Goal: Task Accomplishment & Management: Use online tool/utility

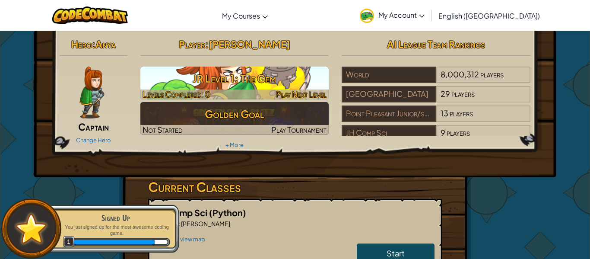
click at [299, 81] on h3 "JR Level 1: The Gem" at bounding box center [234, 78] width 189 height 19
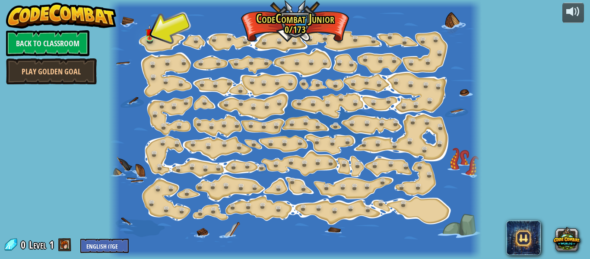
click at [147, 48] on div at bounding box center [294, 129] width 373 height 259
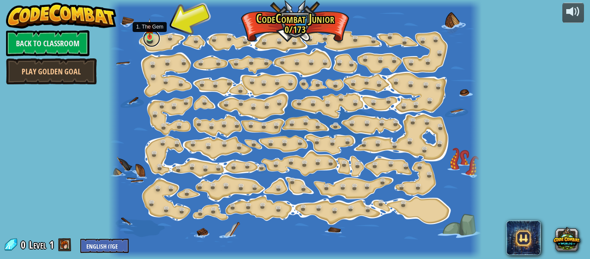
click at [152, 44] on link at bounding box center [151, 38] width 17 height 17
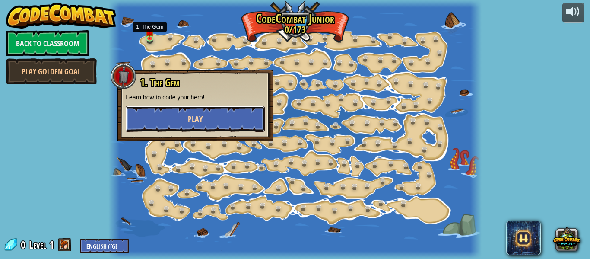
click at [197, 112] on button "Play" at bounding box center [195, 119] width 139 height 26
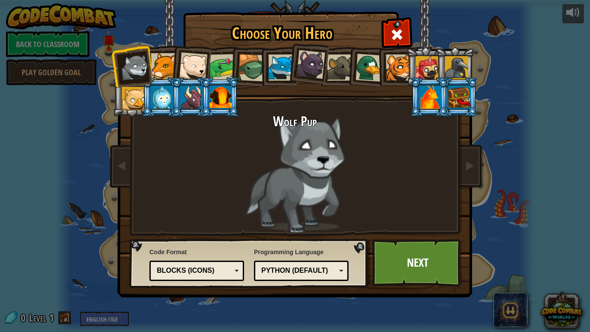
click at [215, 71] on div at bounding box center [222, 67] width 27 height 27
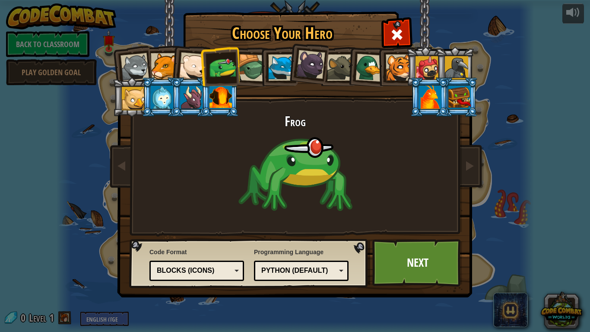
click at [238, 65] on li at bounding box center [220, 66] width 40 height 40
click at [244, 65] on div at bounding box center [252, 68] width 28 height 28
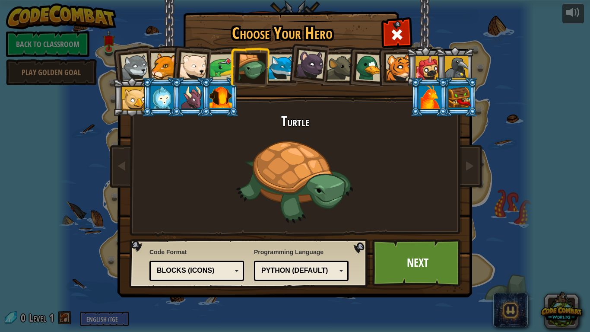
click at [287, 63] on div at bounding box center [281, 67] width 26 height 26
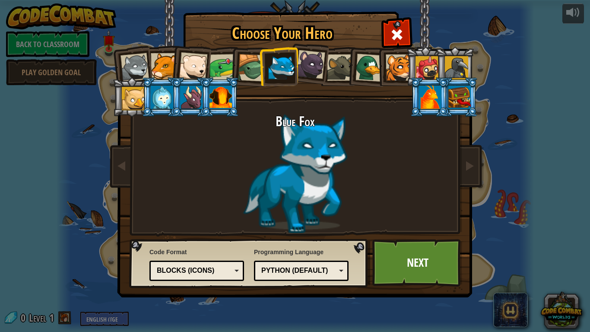
click at [326, 59] on li at bounding box center [307, 62] width 43 height 43
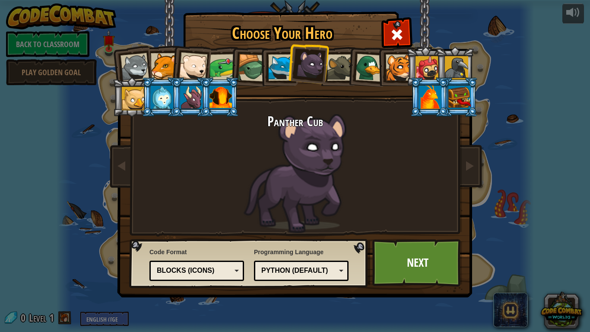
click at [342, 71] on div at bounding box center [340, 67] width 26 height 26
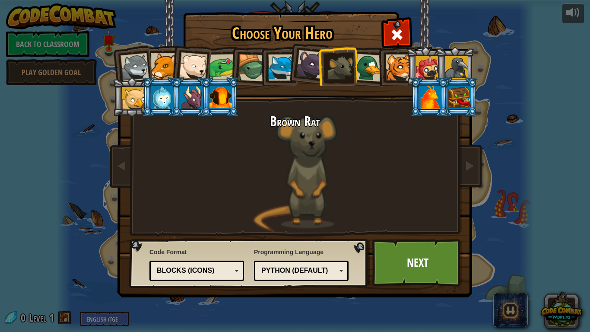
click at [364, 69] on div at bounding box center [369, 68] width 28 height 28
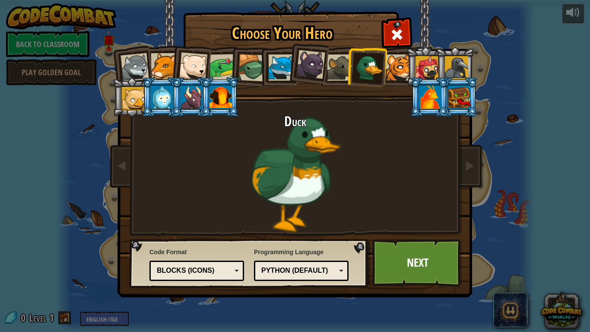
click at [387, 63] on div at bounding box center [399, 67] width 26 height 26
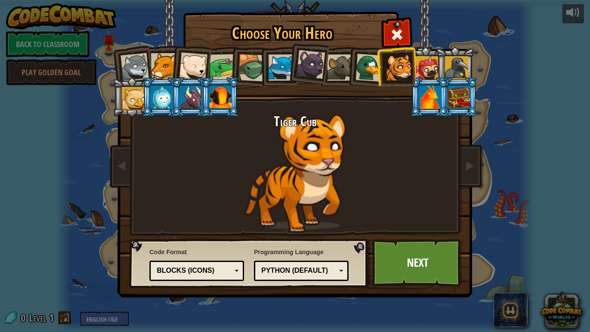
click at [218, 101] on div at bounding box center [220, 97] width 22 height 23
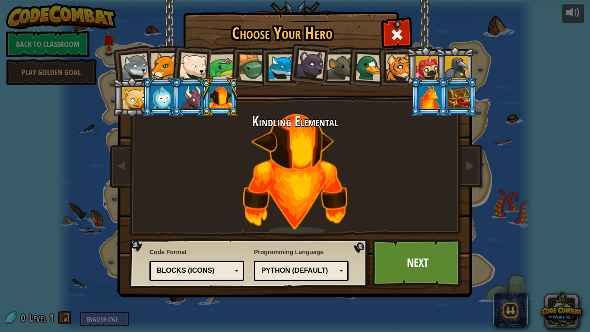
click at [194, 103] on div at bounding box center [191, 97] width 22 height 23
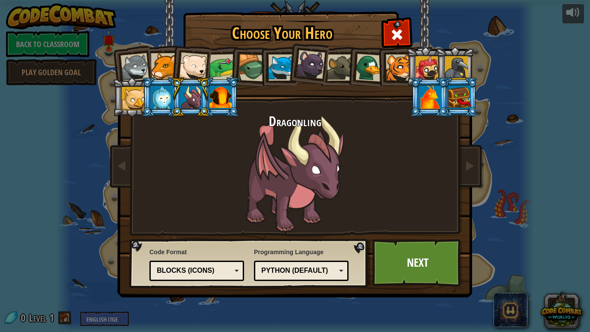
click at [148, 94] on li at bounding box center [161, 96] width 39 height 39
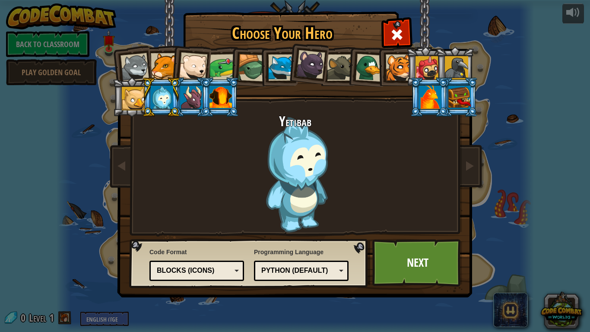
click at [138, 59] on div at bounding box center [134, 67] width 29 height 29
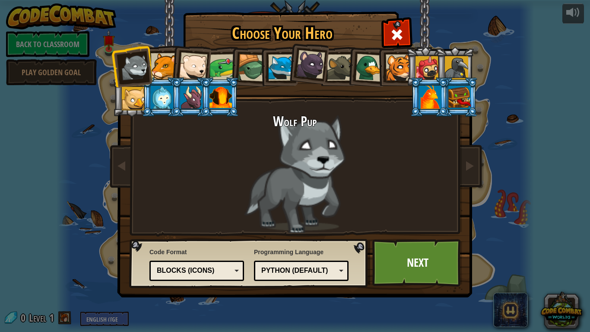
click at [160, 61] on div at bounding box center [164, 66] width 26 height 26
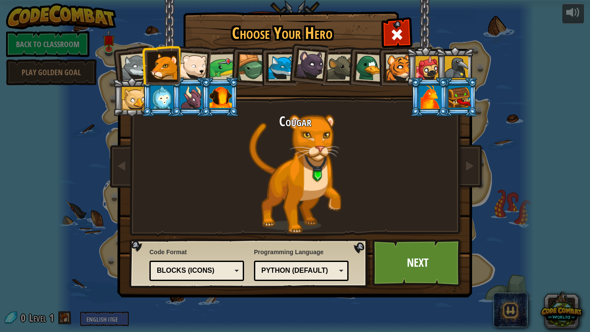
click at [221, 66] on div at bounding box center [222, 67] width 27 height 27
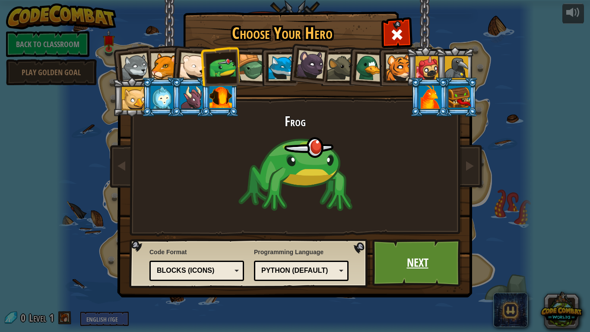
click at [421, 258] on link "Next" at bounding box center [417, 263] width 90 height 48
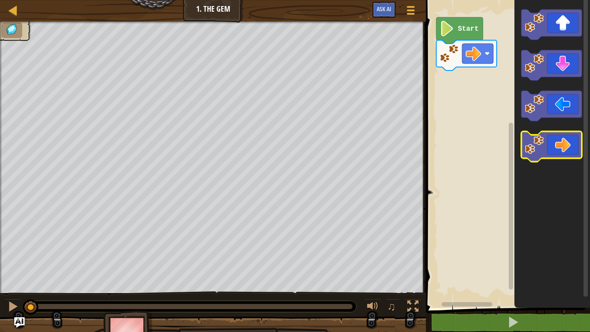
click at [553, 151] on icon "Blockly Workspace" at bounding box center [551, 146] width 60 height 30
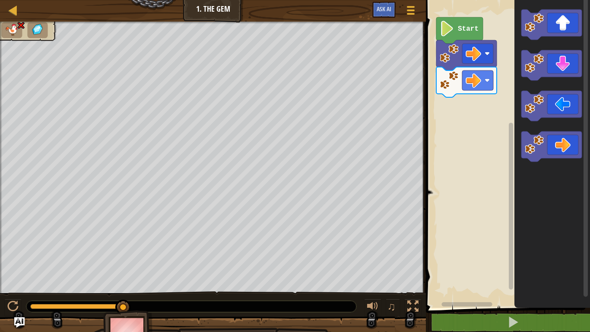
click at [438, 97] on rect "Blockly Workspace" at bounding box center [506, 152] width 167 height 312
click at [470, 79] on image "Blockly Workspace" at bounding box center [474, 81] width 16 height 16
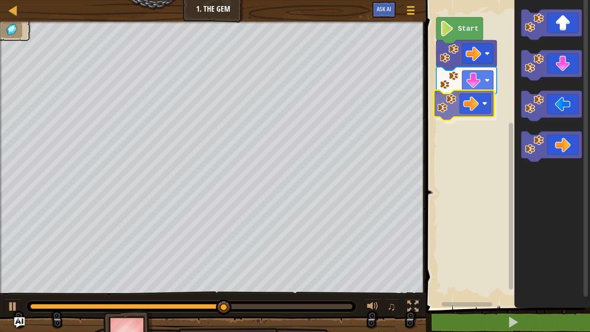
click at [443, 98] on div "Start" at bounding box center [506, 152] width 167 height 312
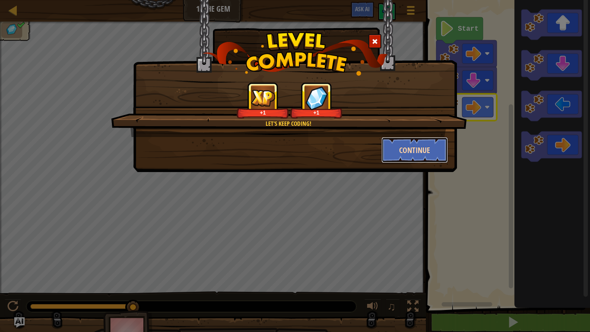
click at [412, 158] on button "Continue" at bounding box center [414, 150] width 67 height 26
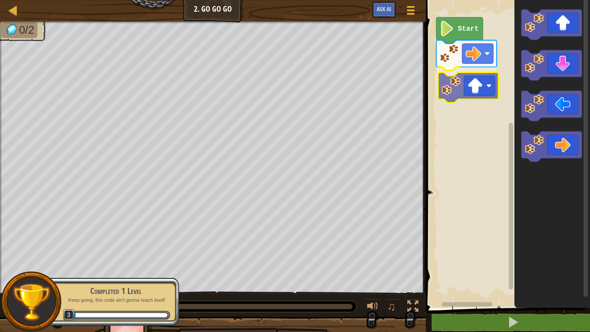
click at [449, 89] on div "Start" at bounding box center [506, 152] width 167 height 312
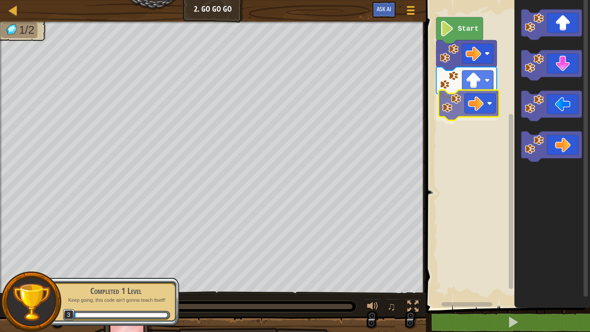
click at [447, 95] on div "Start" at bounding box center [506, 152] width 167 height 312
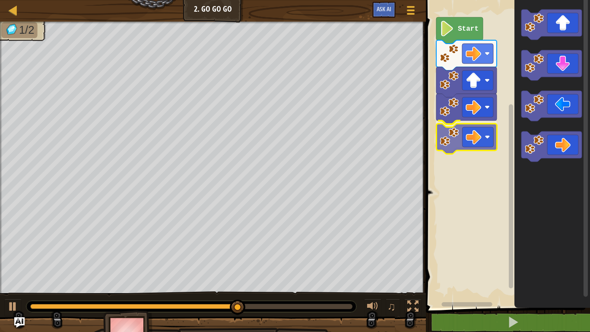
click at [437, 129] on div "Start" at bounding box center [506, 152] width 167 height 312
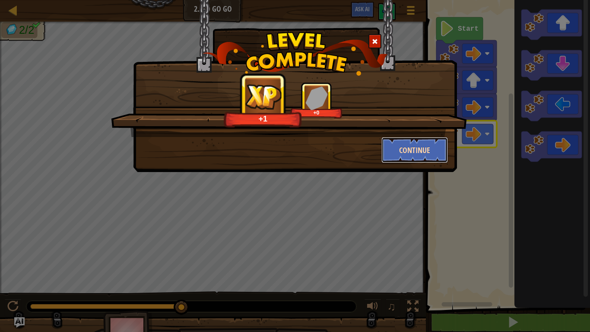
click at [427, 155] on button "Continue" at bounding box center [414, 150] width 67 height 26
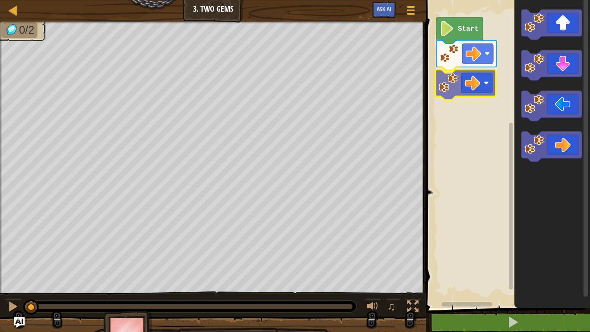
click at [440, 76] on div "Start" at bounding box center [506, 152] width 167 height 312
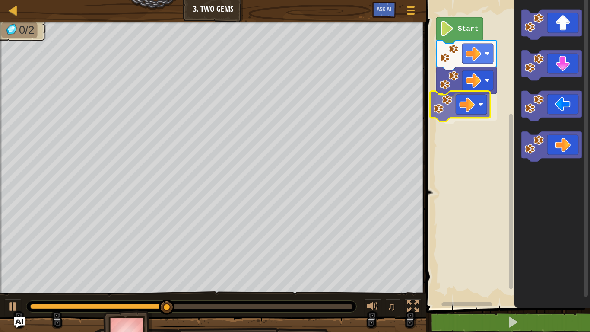
click at [434, 109] on div "Start" at bounding box center [506, 152] width 167 height 312
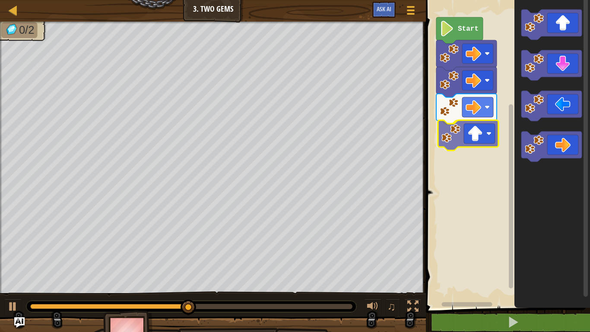
click at [447, 142] on div "Start" at bounding box center [506, 152] width 167 height 312
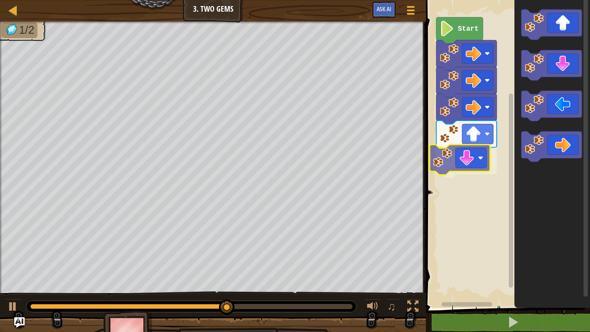
click at [437, 162] on div "Start" at bounding box center [506, 152] width 167 height 312
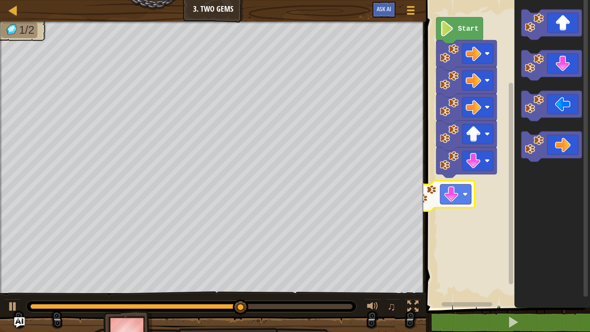
click at [432, 183] on div "Start" at bounding box center [506, 152] width 167 height 312
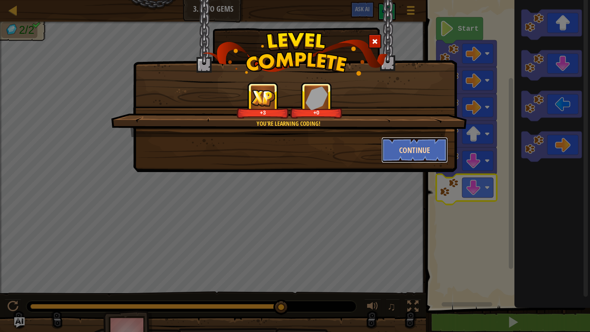
click at [418, 162] on button "Continue" at bounding box center [414, 150] width 67 height 26
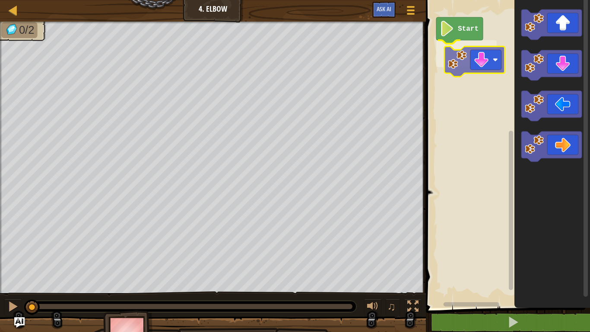
click at [451, 57] on div "Start" at bounding box center [506, 152] width 167 height 312
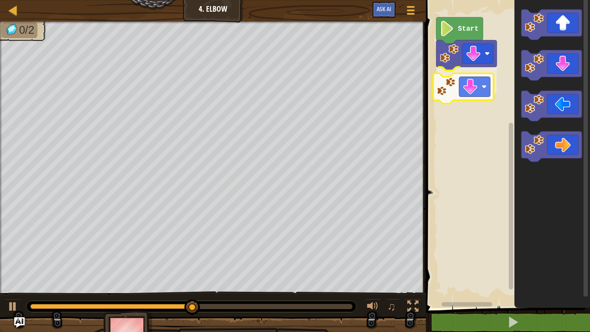
click at [446, 95] on div "Start" at bounding box center [506, 152] width 167 height 312
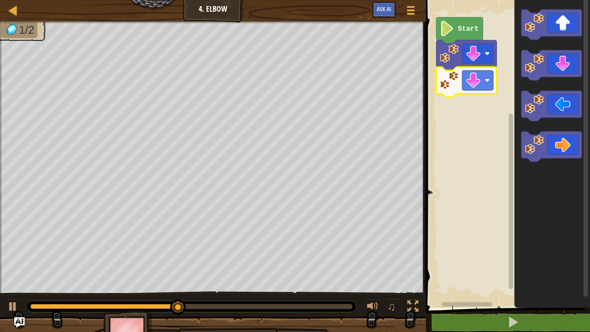
click at [514, 105] on icon "Blockly Workspace" at bounding box center [552, 152] width 76 height 312
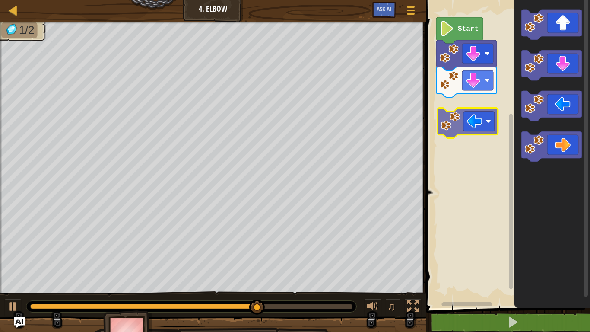
click at [437, 119] on div "Start" at bounding box center [506, 152] width 167 height 312
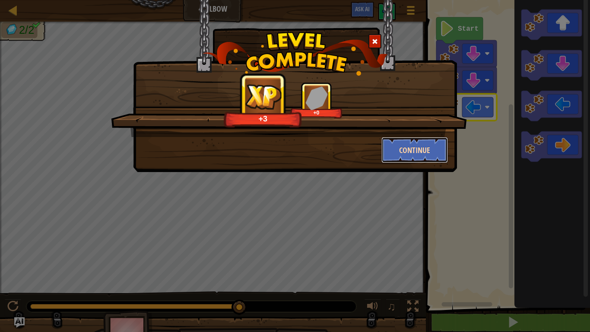
click at [423, 145] on button "Continue" at bounding box center [414, 150] width 67 height 26
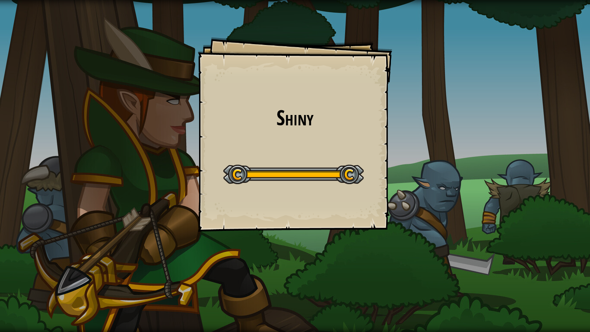
click at [336, 157] on div "Start Level" at bounding box center [293, 173] width 140 height 35
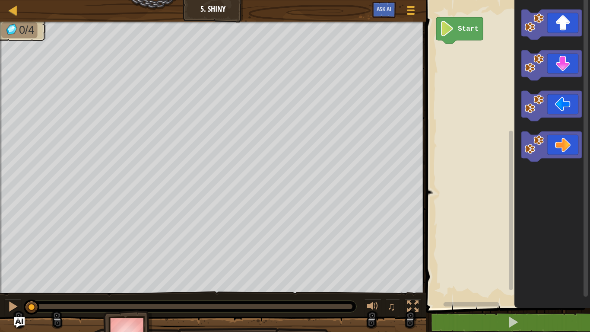
click at [536, 89] on icon "Blockly Workspace" at bounding box center [552, 152] width 76 height 312
click at [459, 54] on div "Start" at bounding box center [506, 152] width 167 height 312
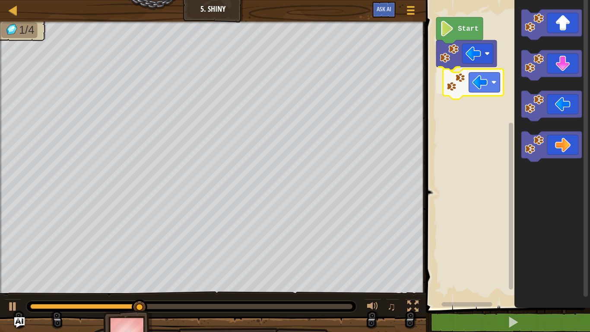
click at [463, 79] on div "Start" at bounding box center [506, 152] width 167 height 312
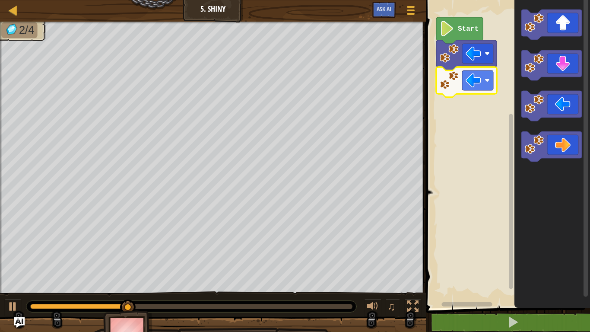
click at [516, 75] on icon "Blockly Workspace" at bounding box center [552, 152] width 76 height 312
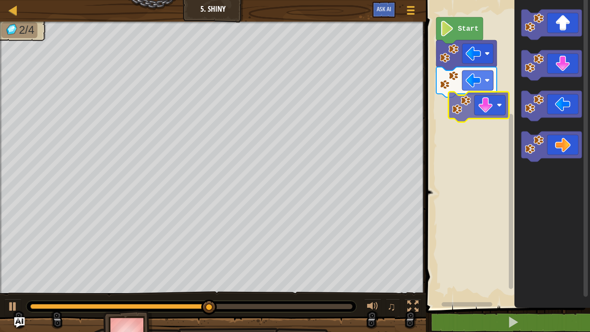
click at [448, 114] on div "Start" at bounding box center [506, 152] width 167 height 312
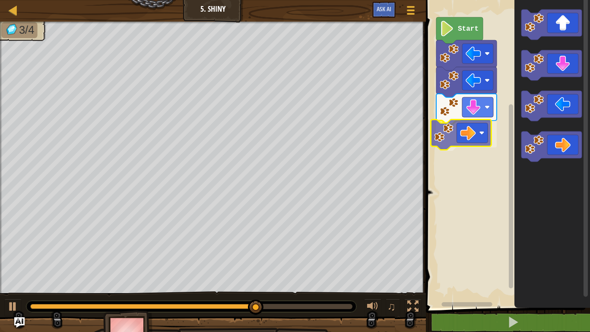
click at [475, 123] on div "Start" at bounding box center [506, 152] width 167 height 312
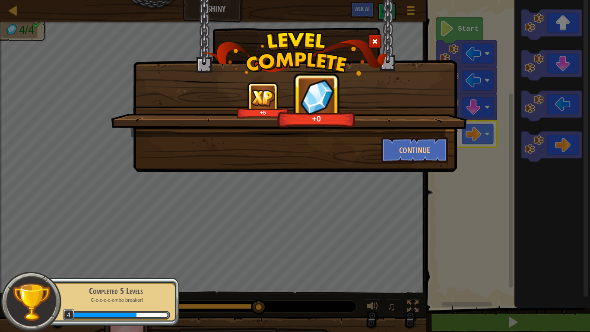
click at [427, 166] on div "+5 +0 Continue" at bounding box center [295, 86] width 324 height 172
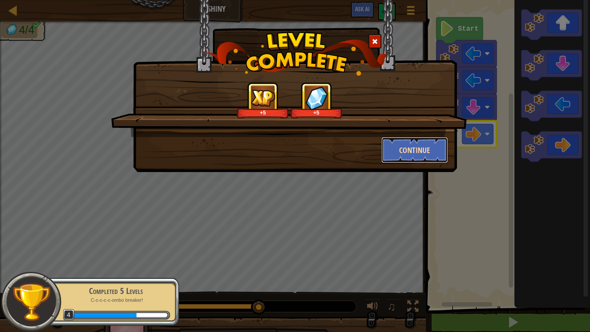
click at [424, 162] on button "Continue" at bounding box center [414, 150] width 67 height 26
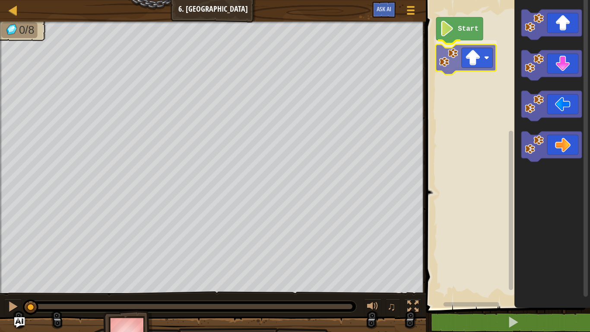
click at [453, 60] on div "Start" at bounding box center [506, 152] width 167 height 312
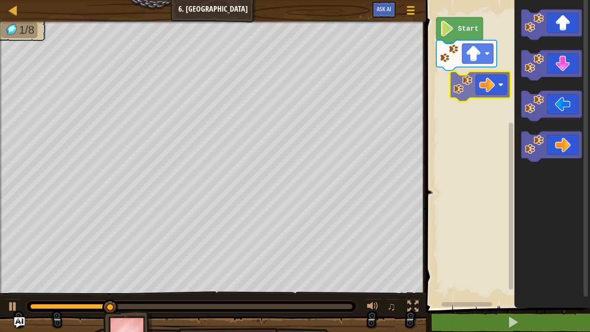
click at [455, 92] on div "Start" at bounding box center [506, 152] width 167 height 312
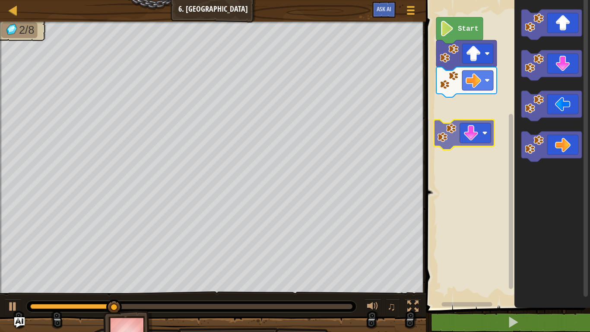
click at [440, 117] on div "Start" at bounding box center [506, 152] width 167 height 312
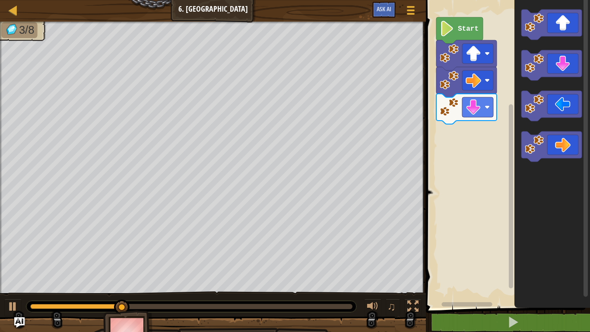
click at [482, 128] on div "Start" at bounding box center [506, 152] width 167 height 312
click at [467, 130] on div "Start" at bounding box center [506, 152] width 167 height 312
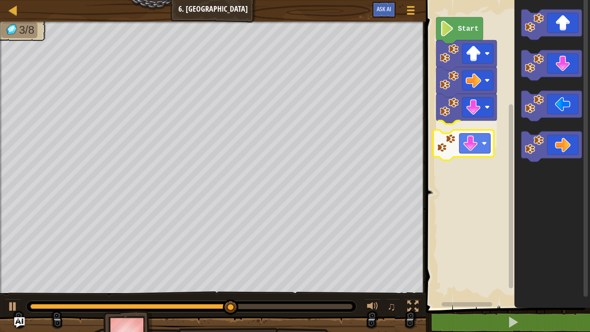
click at [441, 136] on div "Start" at bounding box center [506, 152] width 167 height 312
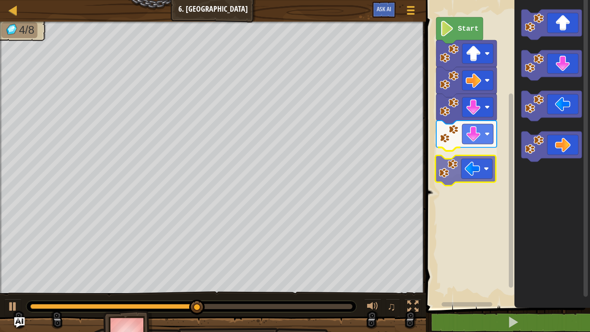
click at [437, 167] on div "Start" at bounding box center [506, 152] width 167 height 312
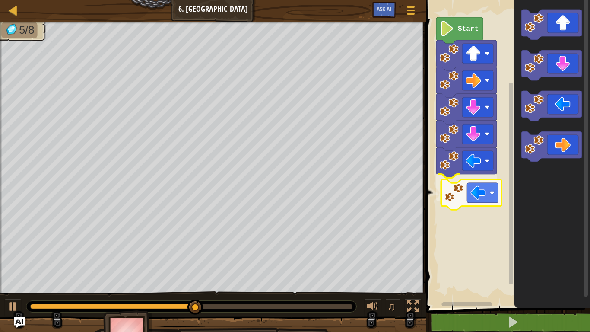
click at [443, 196] on div "Start" at bounding box center [506, 152] width 167 height 312
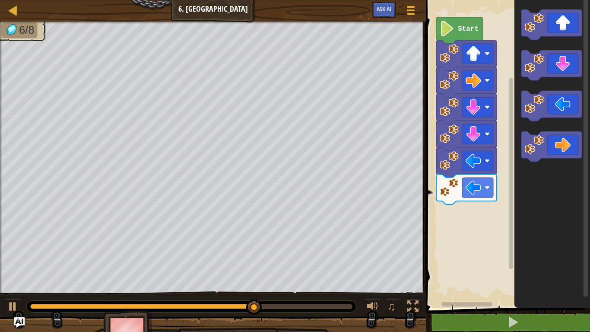
click at [455, 192] on div "Start" at bounding box center [506, 152] width 167 height 312
click at [465, 170] on div "Start" at bounding box center [506, 152] width 167 height 312
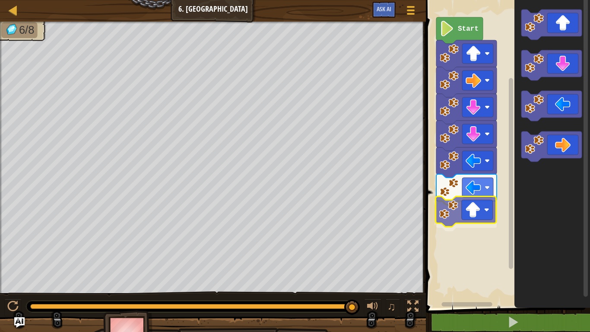
click at [453, 203] on div "Start" at bounding box center [506, 152] width 167 height 312
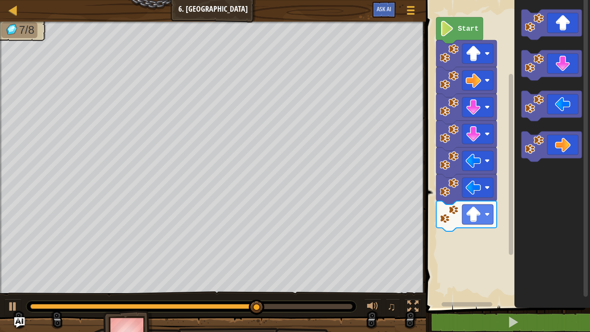
click at [456, 213] on div "Start" at bounding box center [506, 152] width 167 height 312
click at [518, 100] on icon "Blockly Workspace" at bounding box center [552, 152] width 76 height 312
click at [522, 0] on icon "Blockly Workspace" at bounding box center [552, 152] width 76 height 312
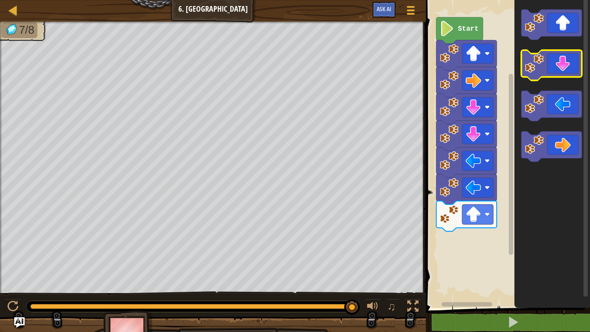
click at [526, 70] on g "Blockly Workspace" at bounding box center [551, 86] width 60 height 152
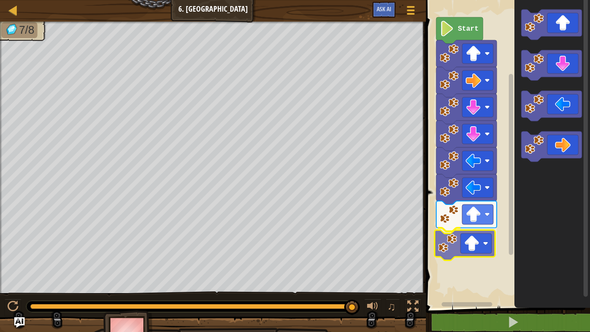
click at [441, 234] on div "Start" at bounding box center [506, 152] width 167 height 312
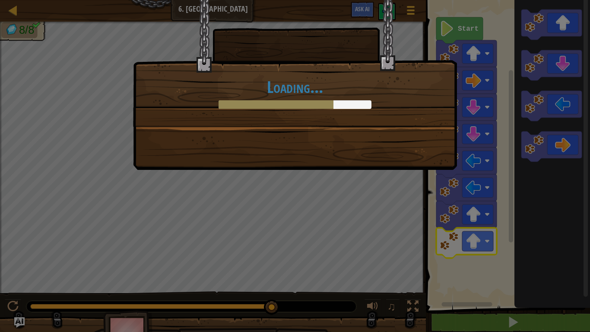
click at [111, 20] on div "Loading..." at bounding box center [295, 166] width 590 height 332
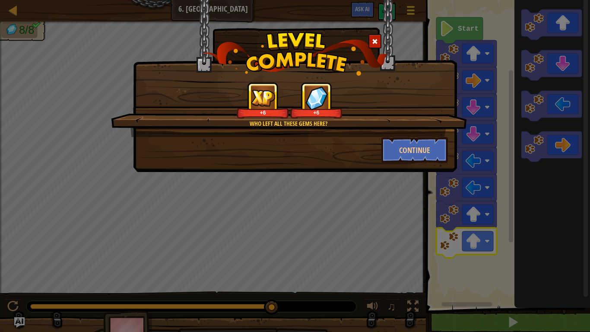
click at [236, 80] on div "Who left all these gems here? +6 +6 Continue" at bounding box center [294, 116] width 323 height 94
click at [408, 135] on div "Who left all these gems here? +6 +6" at bounding box center [289, 109] width 356 height 55
click at [404, 142] on button "Continue" at bounding box center [414, 150] width 67 height 26
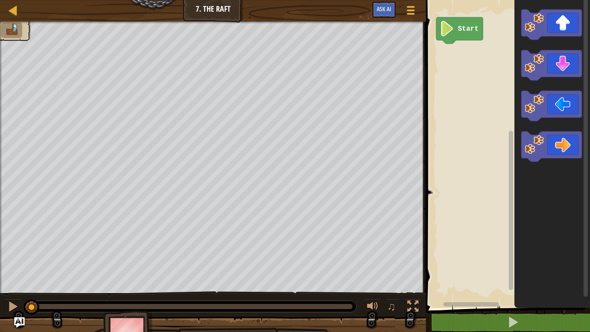
click at [15, 16] on div "Map Junior 7. The Raft Game Menu Ask AI" at bounding box center [213, 11] width 426 height 22
click at [15, 15] on div at bounding box center [13, 10] width 11 height 11
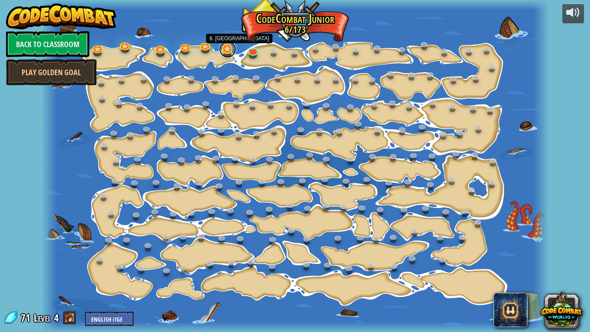
click at [231, 52] on link at bounding box center [227, 49] width 17 height 17
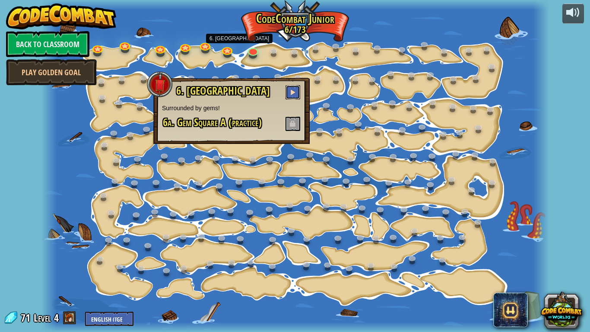
click at [295, 95] on button at bounding box center [292, 92] width 15 height 14
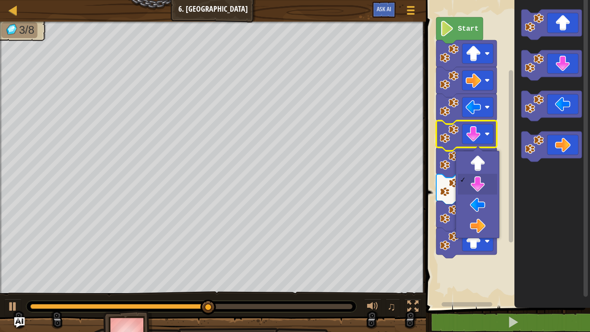
click at [506, 111] on rect "Blockly Workspace" at bounding box center [506, 152] width 167 height 312
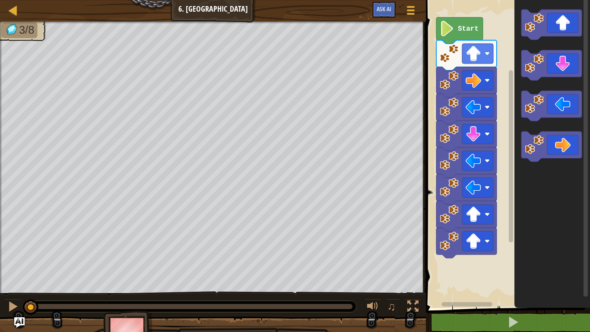
click at [3, 258] on div "3/8 ♫ Frog" at bounding box center [295, 187] width 590 height 330
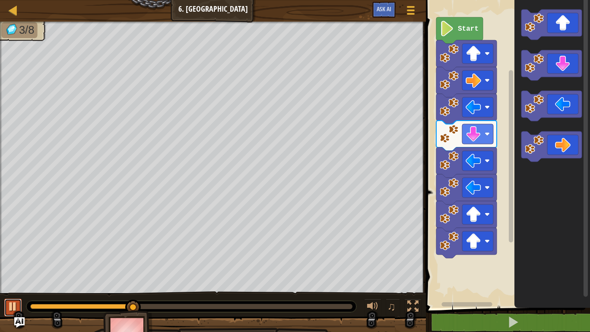
click at [11, 258] on div at bounding box center [12, 306] width 11 height 11
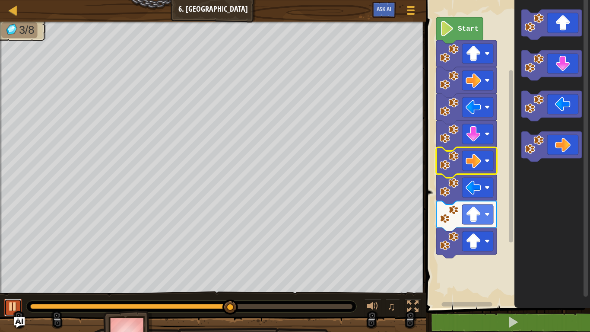
click at [17, 258] on div at bounding box center [12, 306] width 11 height 11
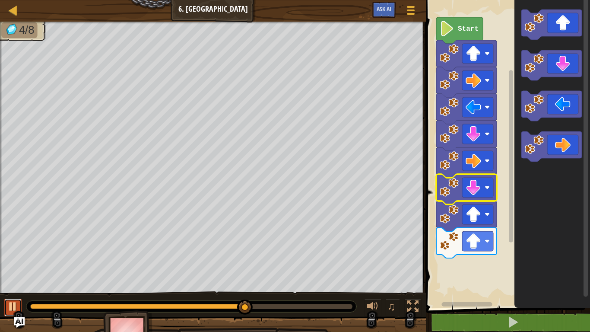
click at [14, 258] on div at bounding box center [12, 306] width 11 height 11
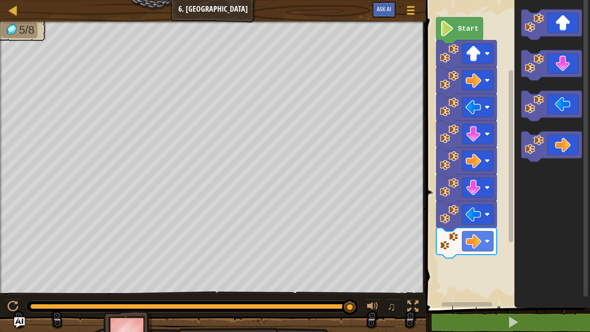
click at [466, 198] on div "Start" at bounding box center [506, 152] width 167 height 312
click at [497, 185] on div "Start" at bounding box center [506, 152] width 167 height 312
click at [529, 41] on icon "Blockly Workspace" at bounding box center [552, 152] width 76 height 312
click at [535, 75] on g "Blockly Workspace" at bounding box center [551, 86] width 60 height 152
click at [531, 89] on icon "Blockly Workspace" at bounding box center [552, 152] width 76 height 312
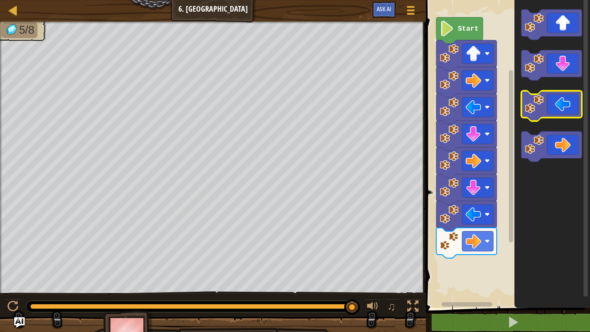
click at [532, 104] on image "Blockly Workspace" at bounding box center [534, 104] width 19 height 19
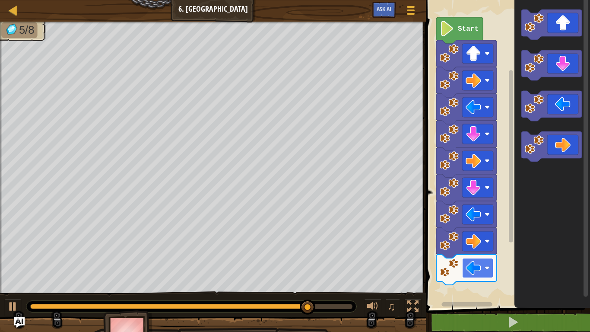
click at [481, 258] on rect "Blockly Workspace" at bounding box center [477, 268] width 31 height 20
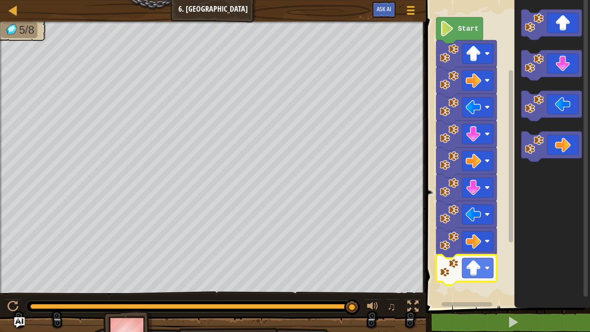
click at [466, 33] on icon "Blockly Workspace" at bounding box center [459, 30] width 47 height 26
click at [450, 21] on image "Blockly Workspace" at bounding box center [447, 29] width 15 height 16
click at [472, 4] on rect "Blockly Workspace" at bounding box center [506, 152] width 167 height 312
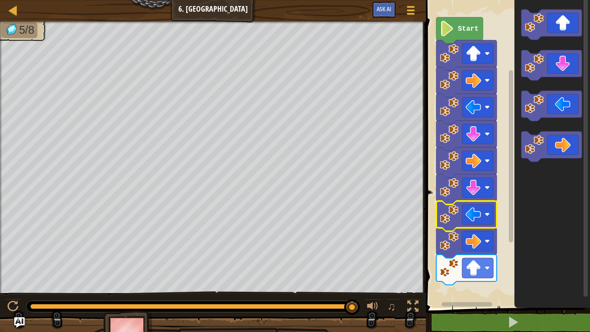
click at [437, 203] on icon "Blockly Workspace" at bounding box center [466, 216] width 60 height 30
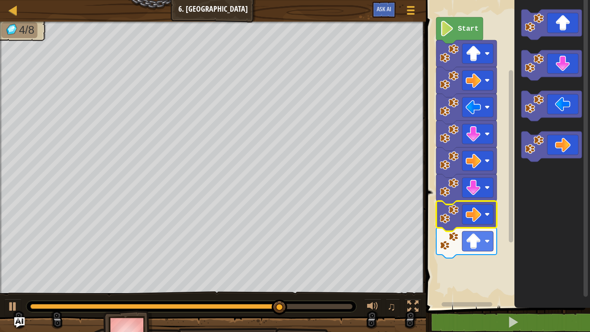
click at [447, 206] on image "Blockly Workspace" at bounding box center [449, 214] width 19 height 19
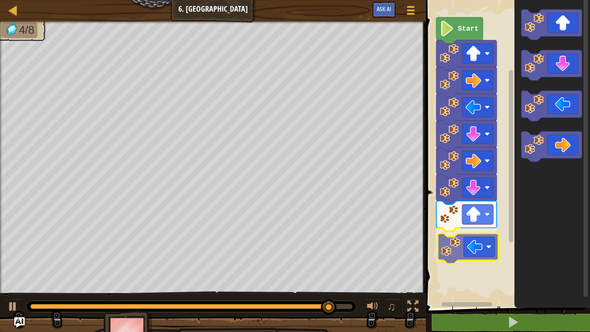
click at [449, 246] on div "Start" at bounding box center [506, 152] width 167 height 312
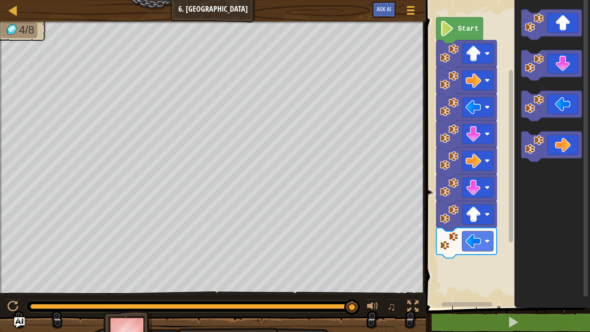
click at [498, 169] on div "Start" at bounding box center [506, 152] width 167 height 312
click at [528, 57] on image "Blockly Workspace" at bounding box center [534, 63] width 19 height 19
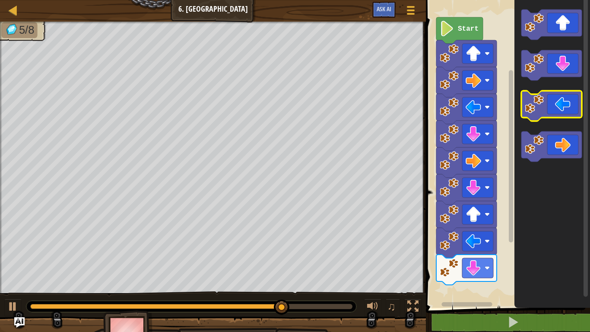
click at [530, 95] on image "Blockly Workspace" at bounding box center [534, 104] width 19 height 19
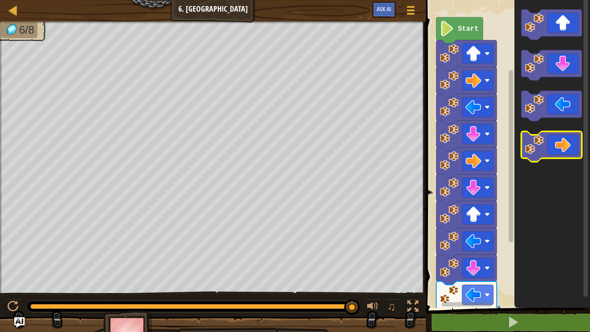
click at [526, 137] on image "Blockly Workspace" at bounding box center [534, 144] width 19 height 19
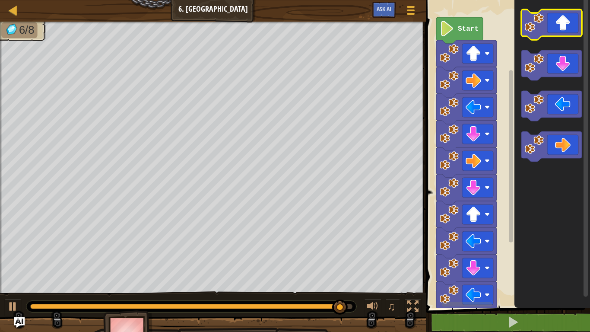
click at [527, 28] on image "Blockly Workspace" at bounding box center [534, 22] width 19 height 19
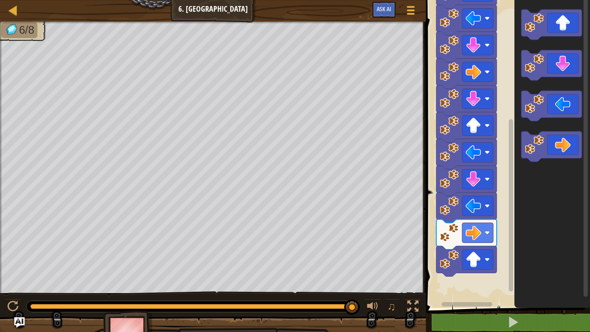
click at [441, 247] on icon "Blockly Workspace" at bounding box center [466, 261] width 60 height 30
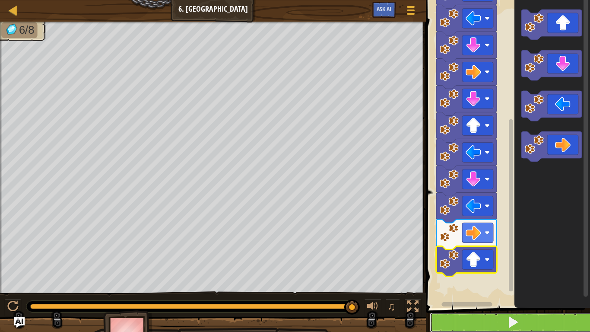
click at [469, 258] on button at bounding box center [513, 322] width 167 height 20
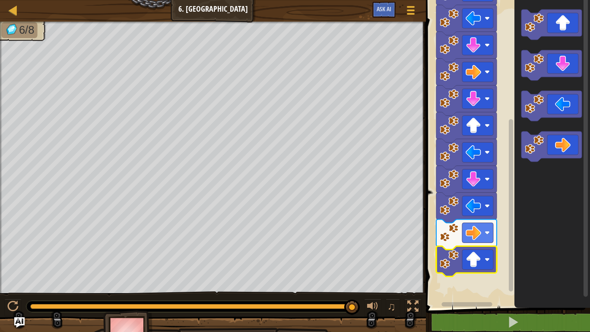
click at [502, 258] on rect "Blockly Workspace" at bounding box center [506, 152] width 167 height 312
click at [443, 257] on image "Blockly Workspace" at bounding box center [449, 259] width 19 height 19
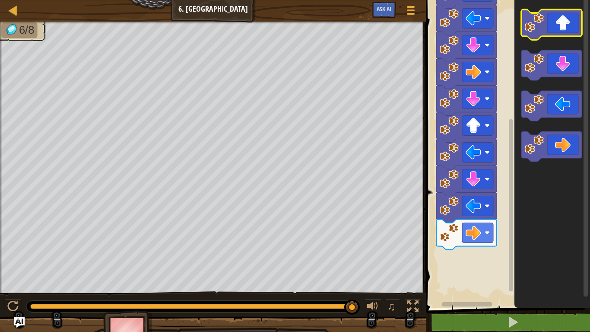
click at [523, 17] on icon "Blockly Workspace" at bounding box center [551, 25] width 60 height 30
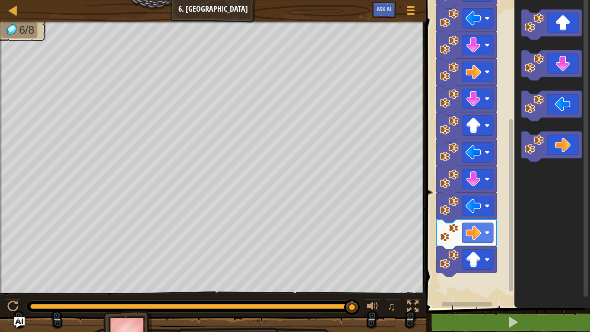
click at [438, 258] on icon "Blockly Workspace" at bounding box center [466, 261] width 60 height 30
click at [16, 11] on div at bounding box center [13, 10] width 11 height 11
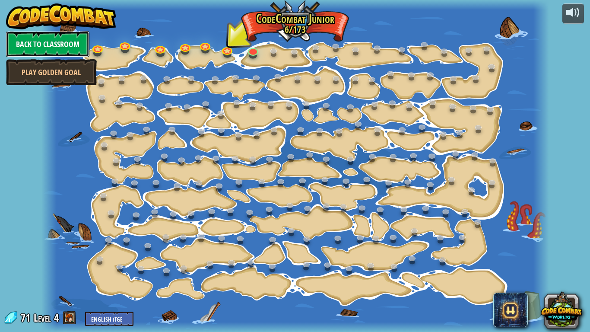
click at [22, 54] on link "Back to Classroom" at bounding box center [47, 44] width 83 height 26
